Goal: Information Seeking & Learning: Understand process/instructions

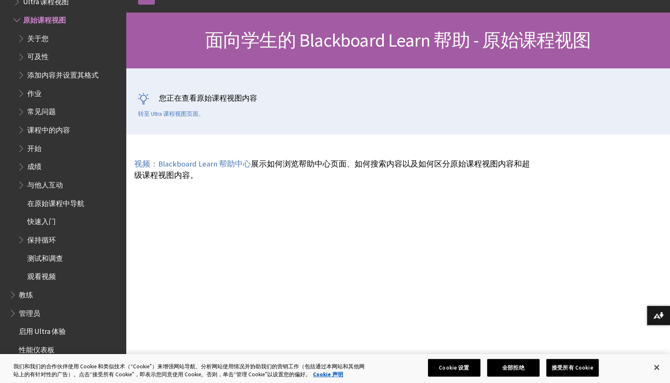
scroll to position [210, 0]
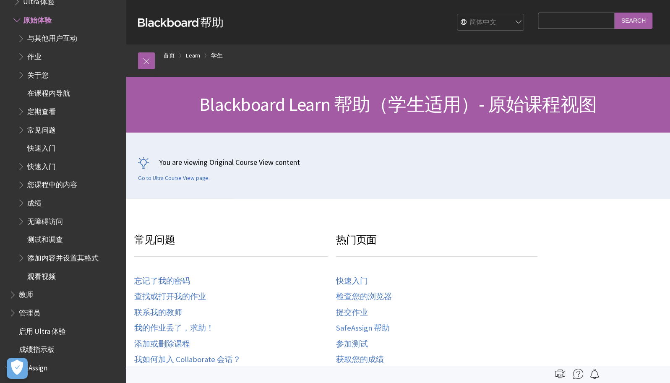
click at [36, 50] on span "作业" at bounding box center [34, 55] width 14 height 11
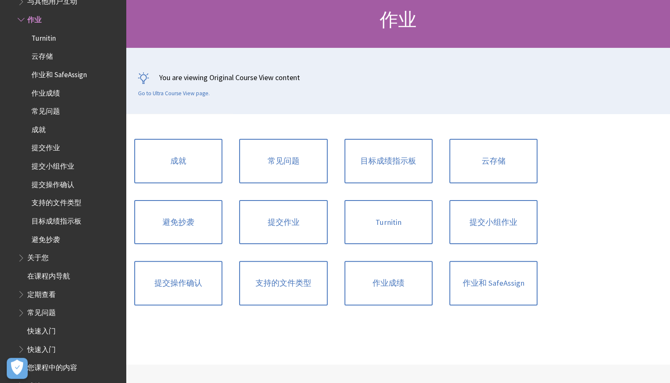
scroll to position [126, 0]
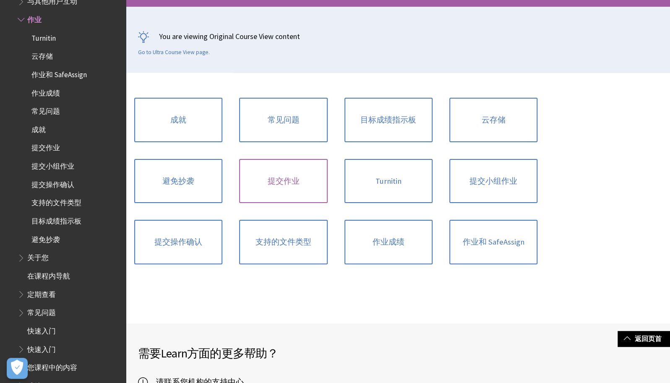
click at [295, 189] on link "提交作业" at bounding box center [283, 181] width 88 height 44
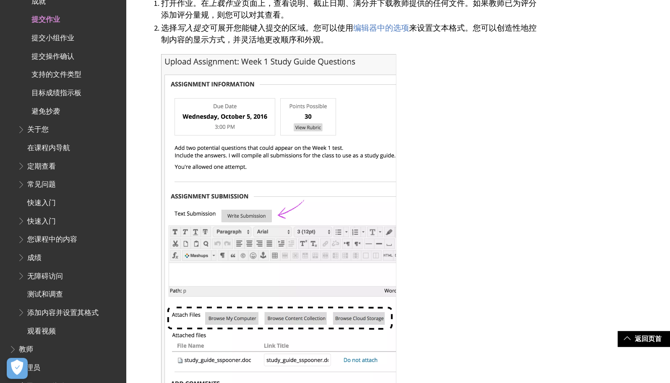
scroll to position [546, 0]
